Goal: Check status

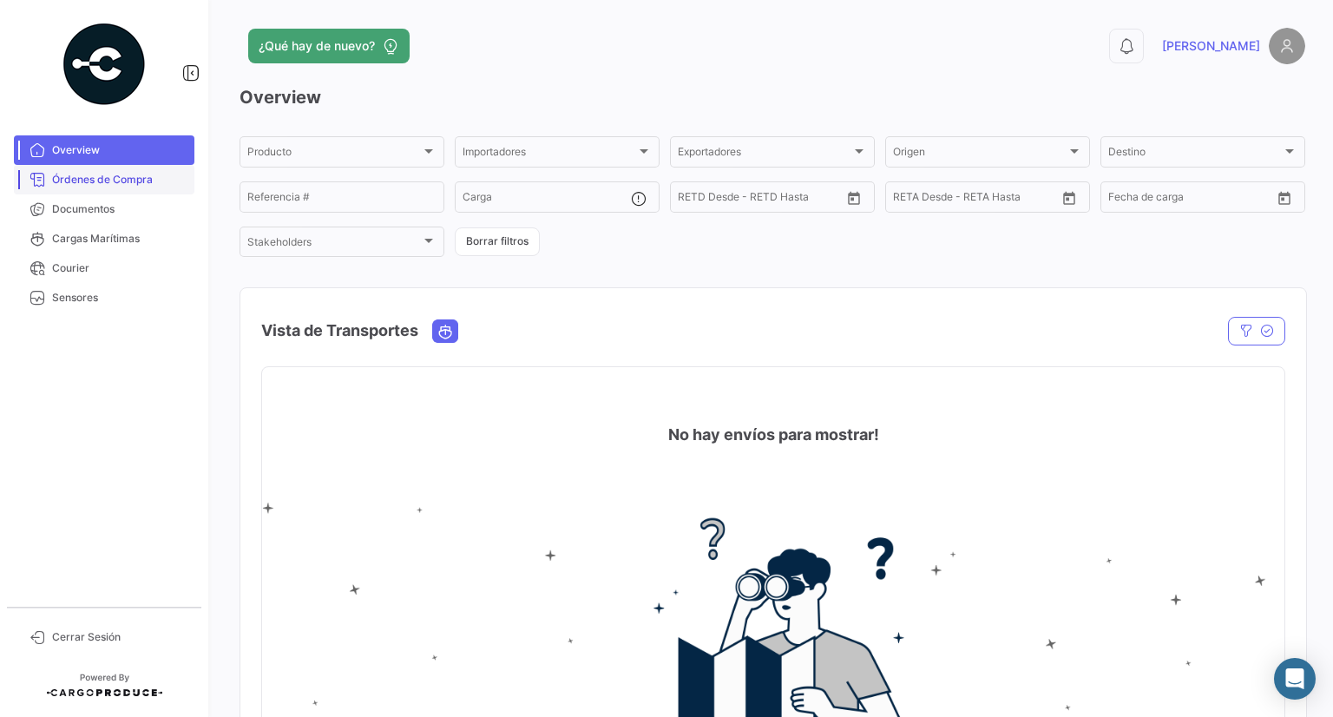
click at [104, 168] on link "Órdenes de Compra" at bounding box center [104, 180] width 181 height 30
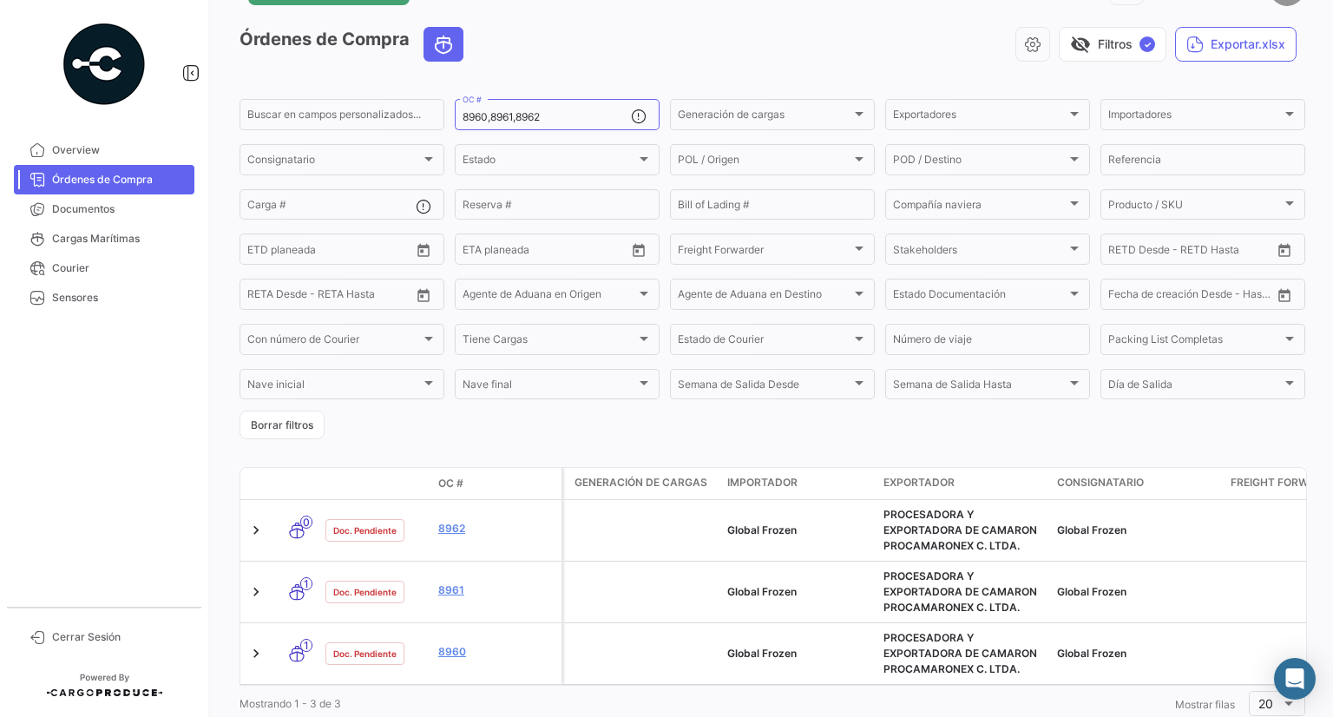
scroll to position [118, 0]
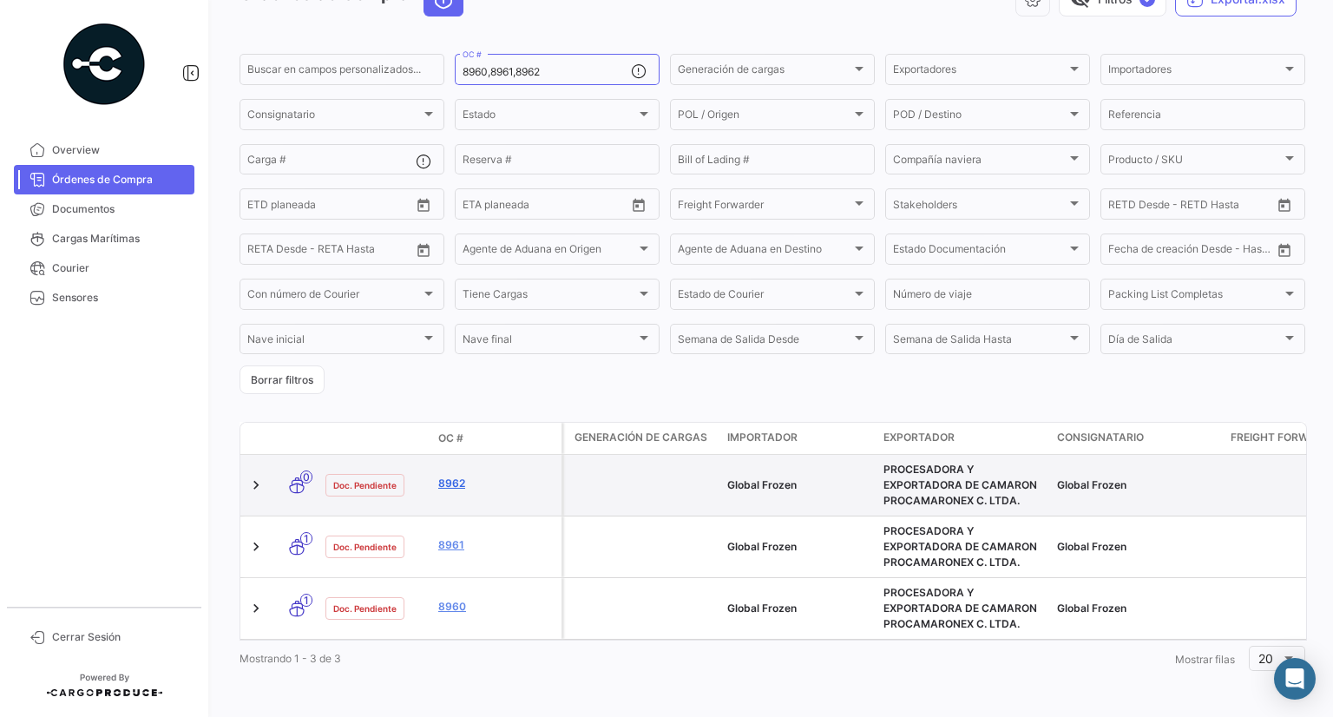
click at [449, 476] on link "8962" at bounding box center [496, 484] width 116 height 16
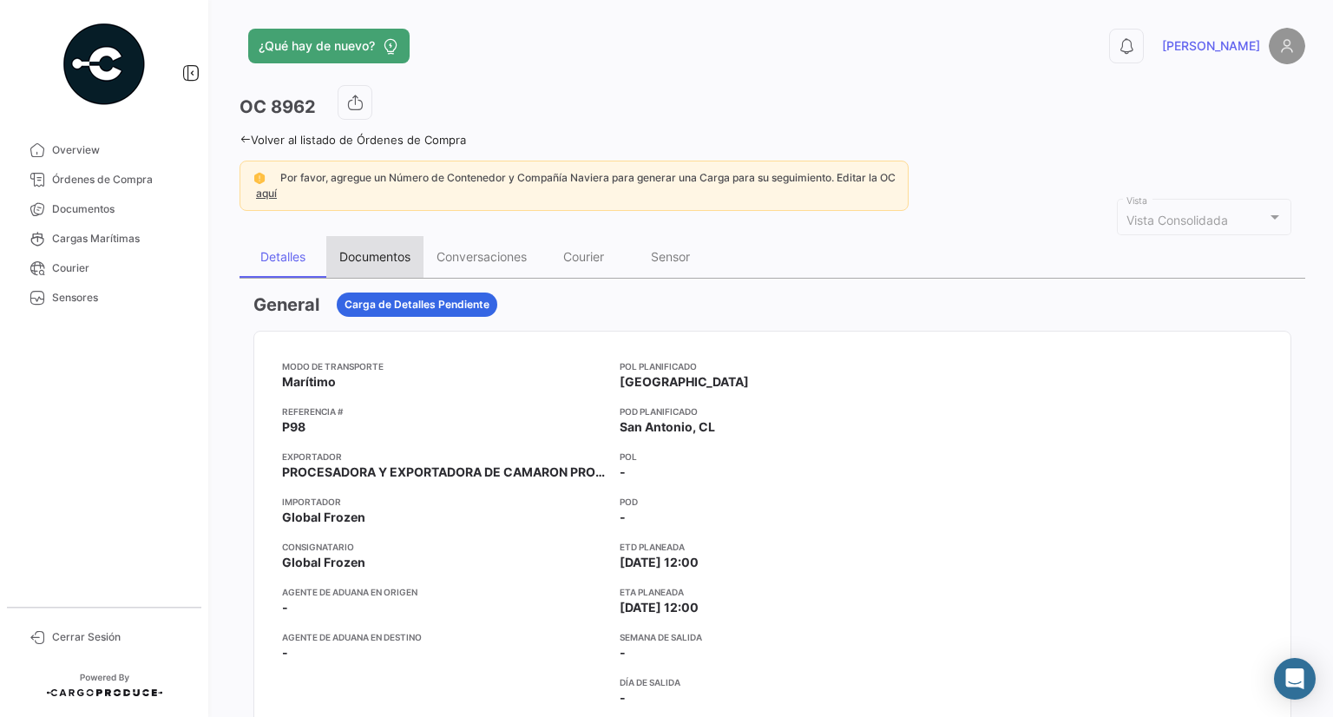
click at [337, 244] on div "Documentos" at bounding box center [374, 257] width 97 height 42
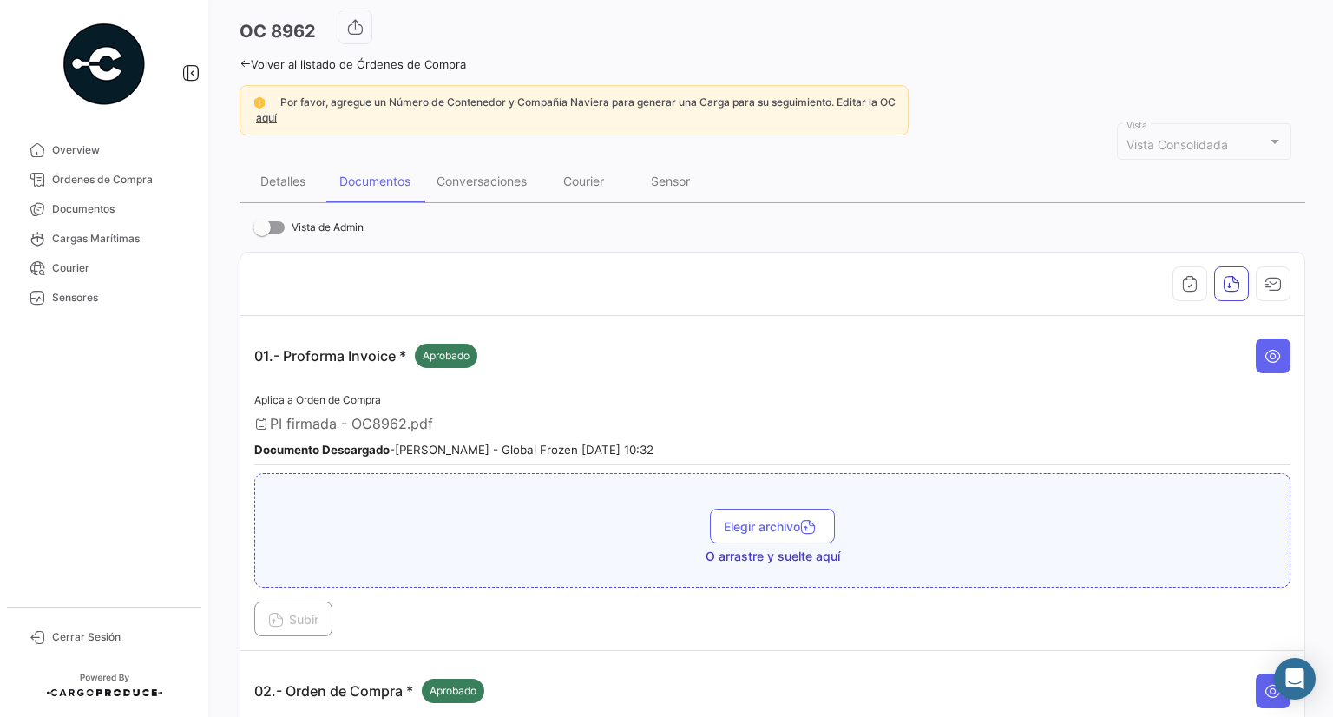
scroll to position [76, 0]
drag, startPoint x: 483, startPoint y: 147, endPoint x: 496, endPoint y: 176, distance: 32.3
click at [496, 176] on div "Conversaciones" at bounding box center [482, 180] width 90 height 15
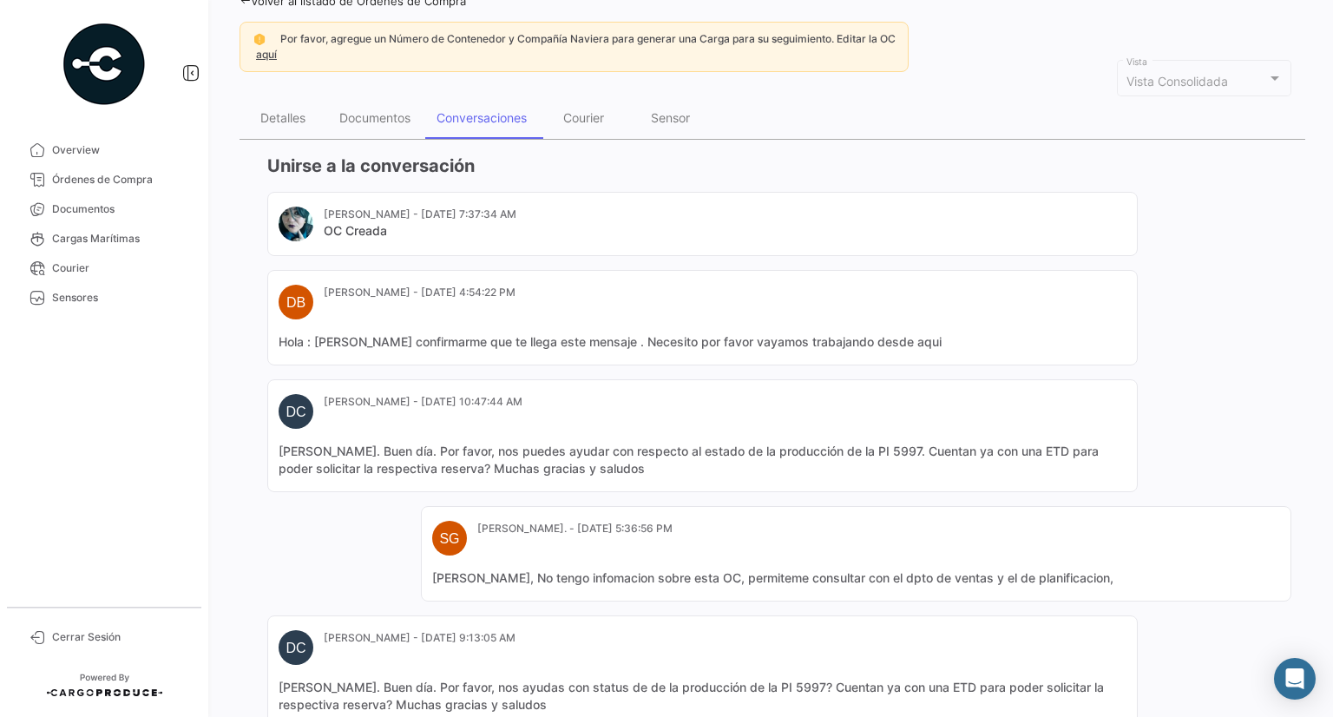
scroll to position [23, 0]
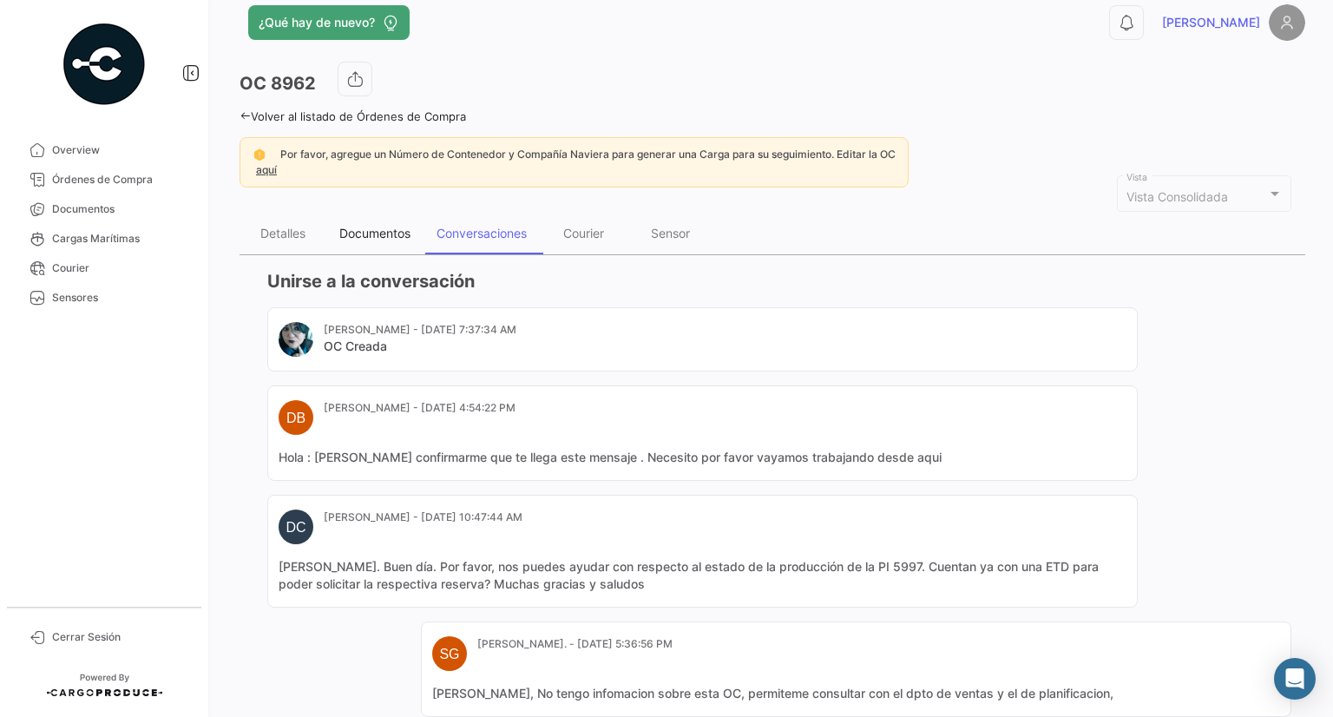
click at [378, 220] on div "Documentos" at bounding box center [374, 234] width 97 height 42
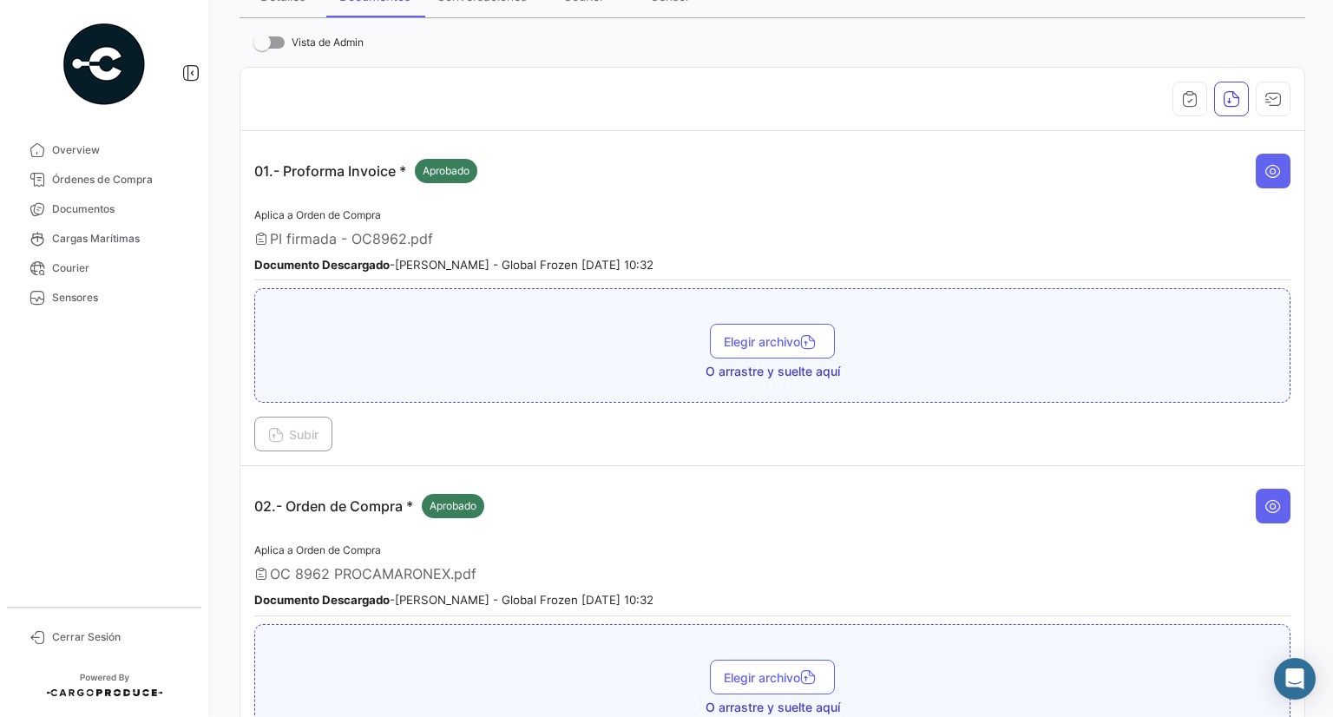
scroll to position [0, 0]
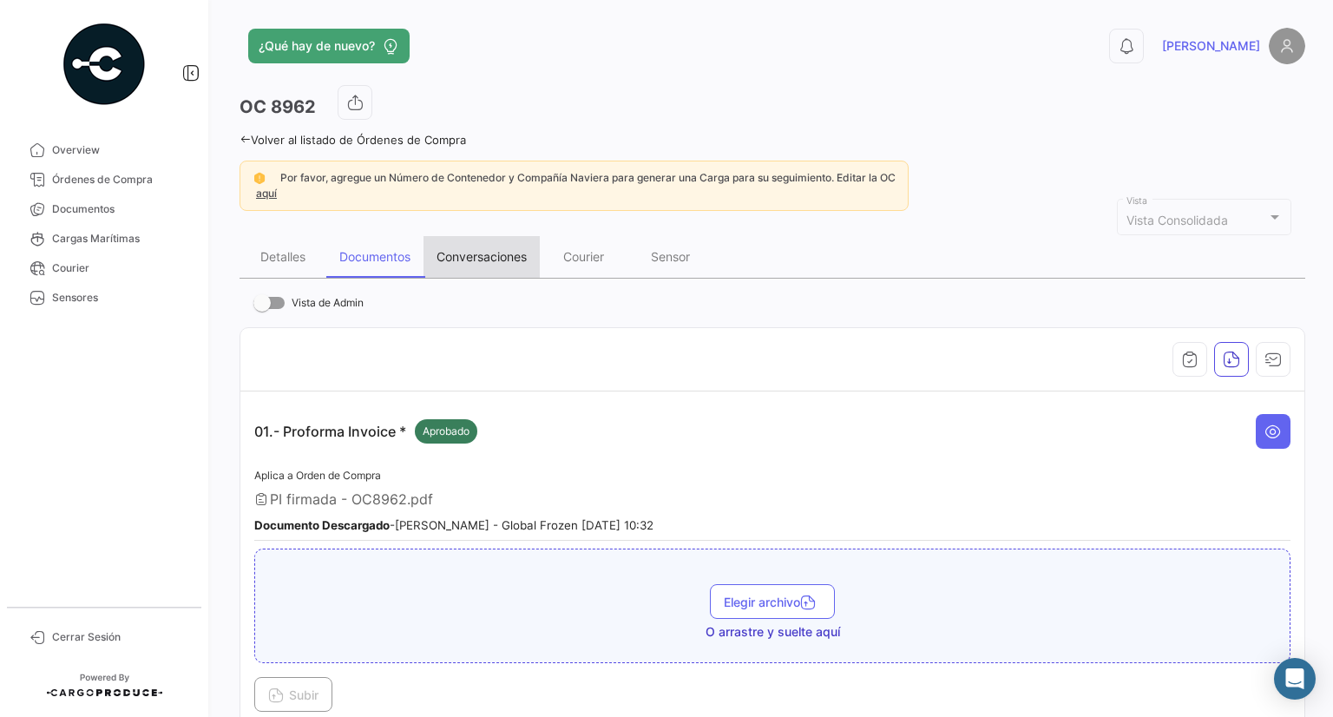
click at [498, 264] on div "Conversaciones" at bounding box center [482, 257] width 116 height 42
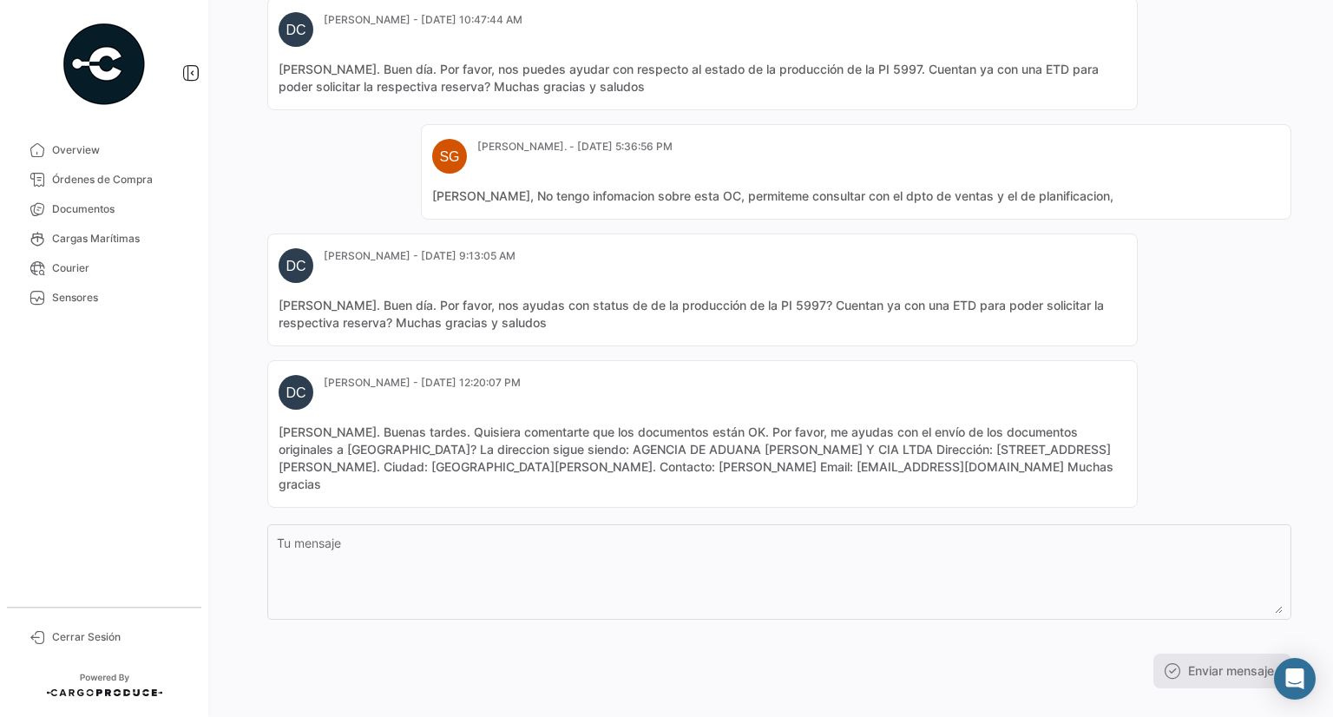
scroll to position [544, 0]
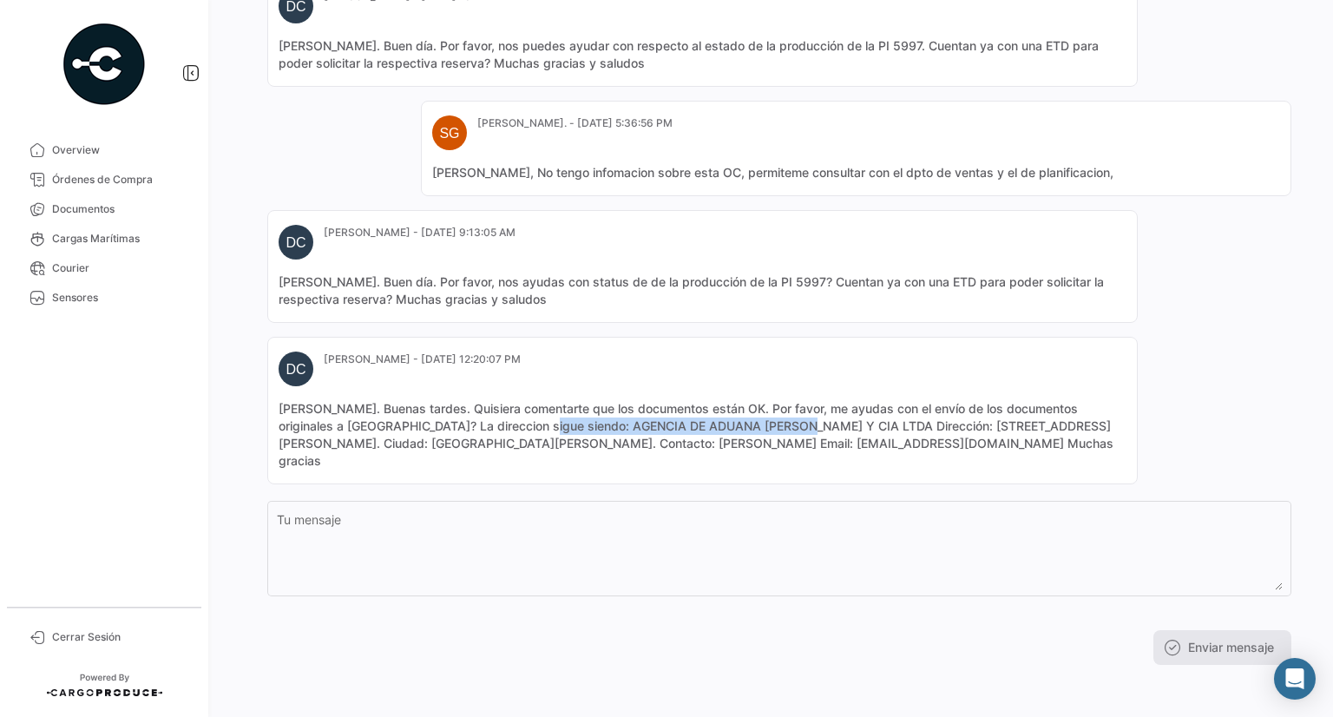
drag, startPoint x: 483, startPoint y: 424, endPoint x: 768, endPoint y: 422, distance: 285.6
click at [768, 422] on mat-card-content "[PERSON_NAME]. Buenas tardes. Quisiera comentarte que los documentos están OK. …" at bounding box center [703, 434] width 848 height 69
copy mat-card-content "AGENCIA DE ADUANA [PERSON_NAME]"
